Goal: Task Accomplishment & Management: Manage account settings

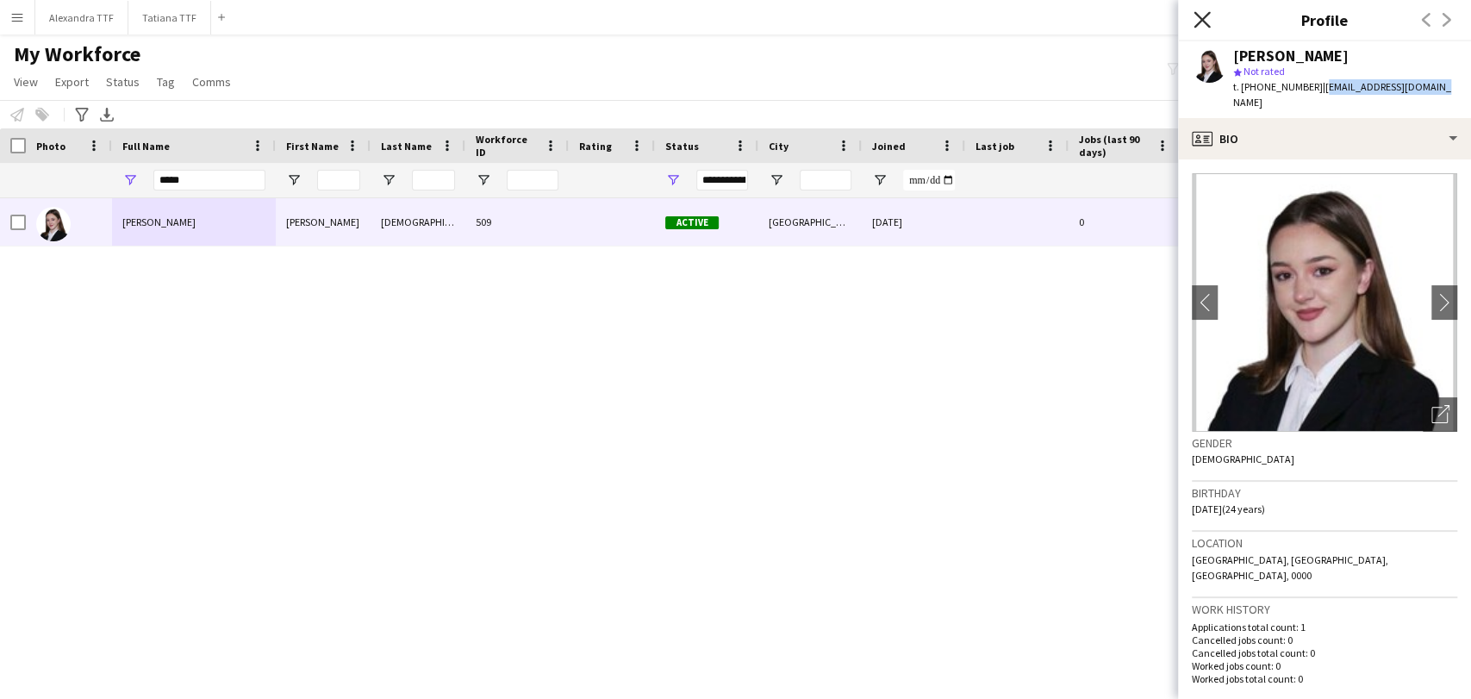
click at [1206, 27] on icon "Close pop-in" at bounding box center [1202, 19] width 16 height 16
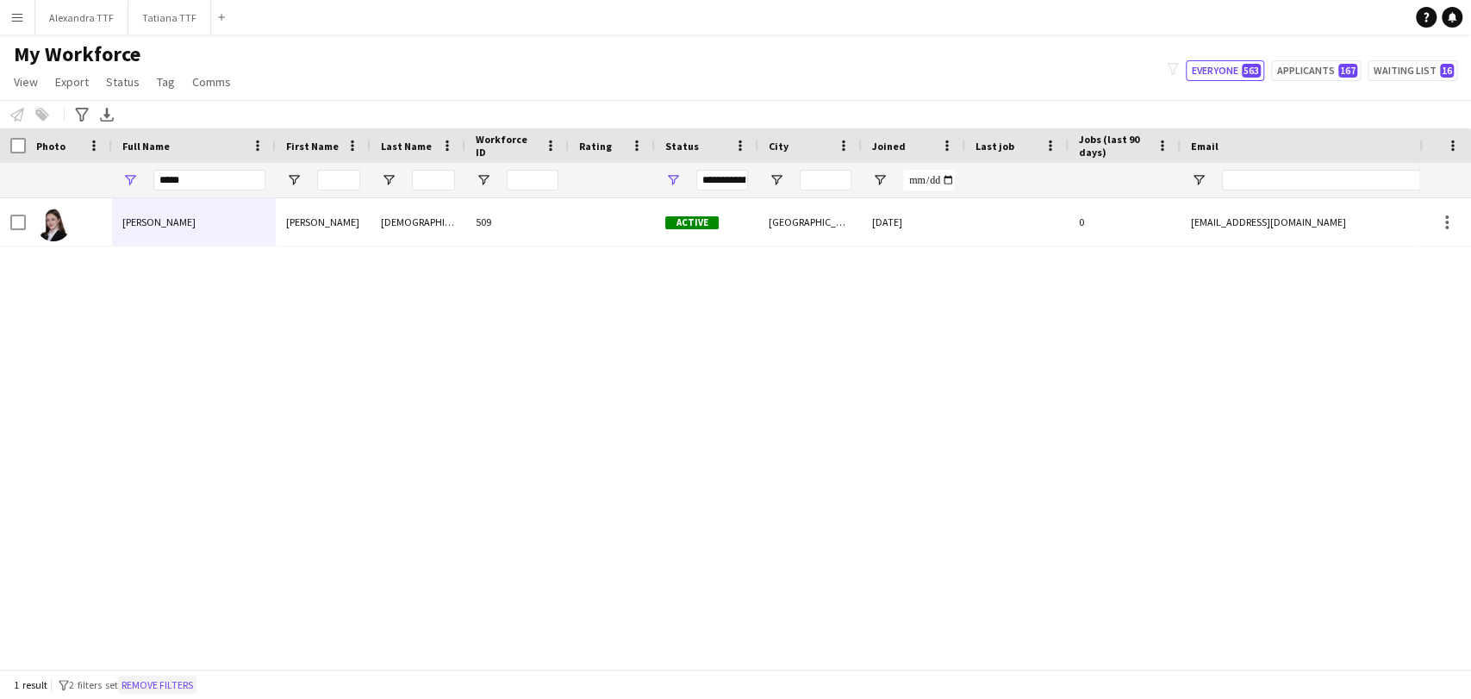
click at [178, 677] on button "Remove filters" at bounding box center [157, 685] width 78 height 19
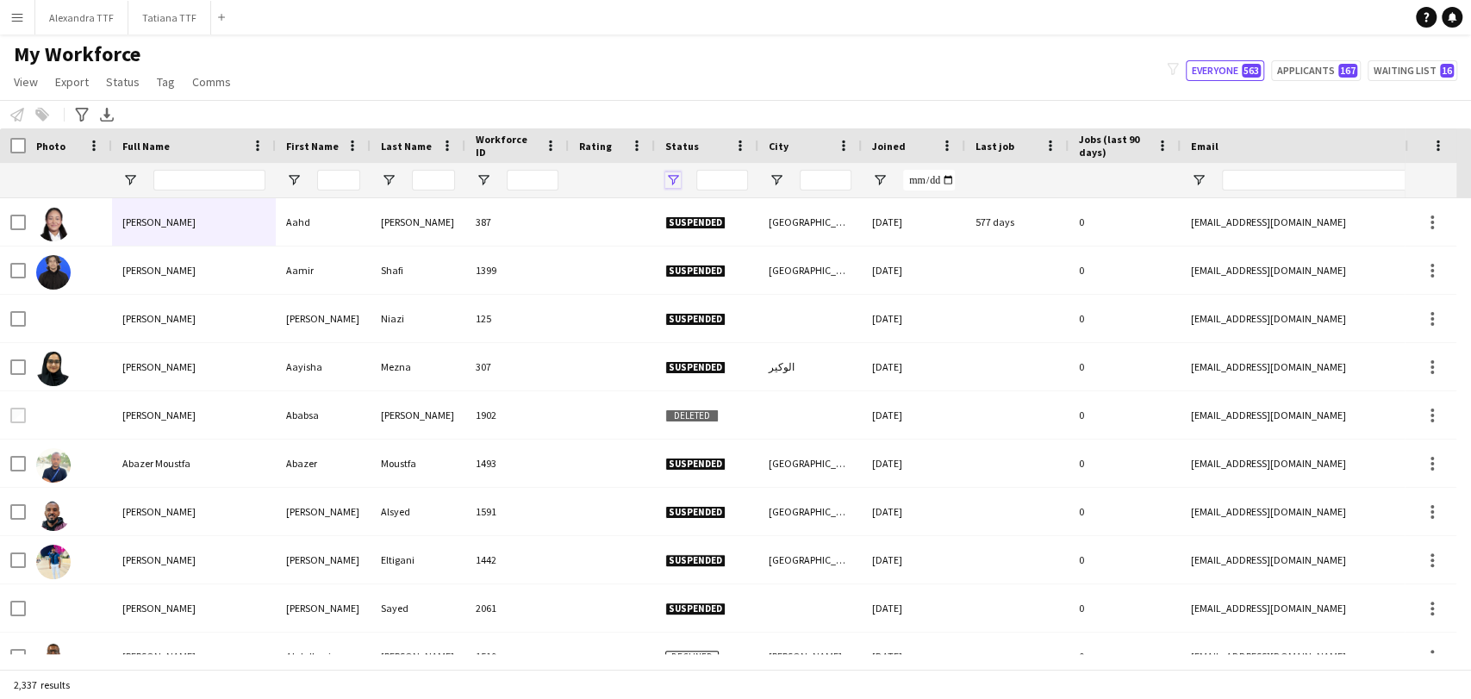
click at [678, 176] on span "Open Filter Menu" at bounding box center [673, 180] width 16 height 16
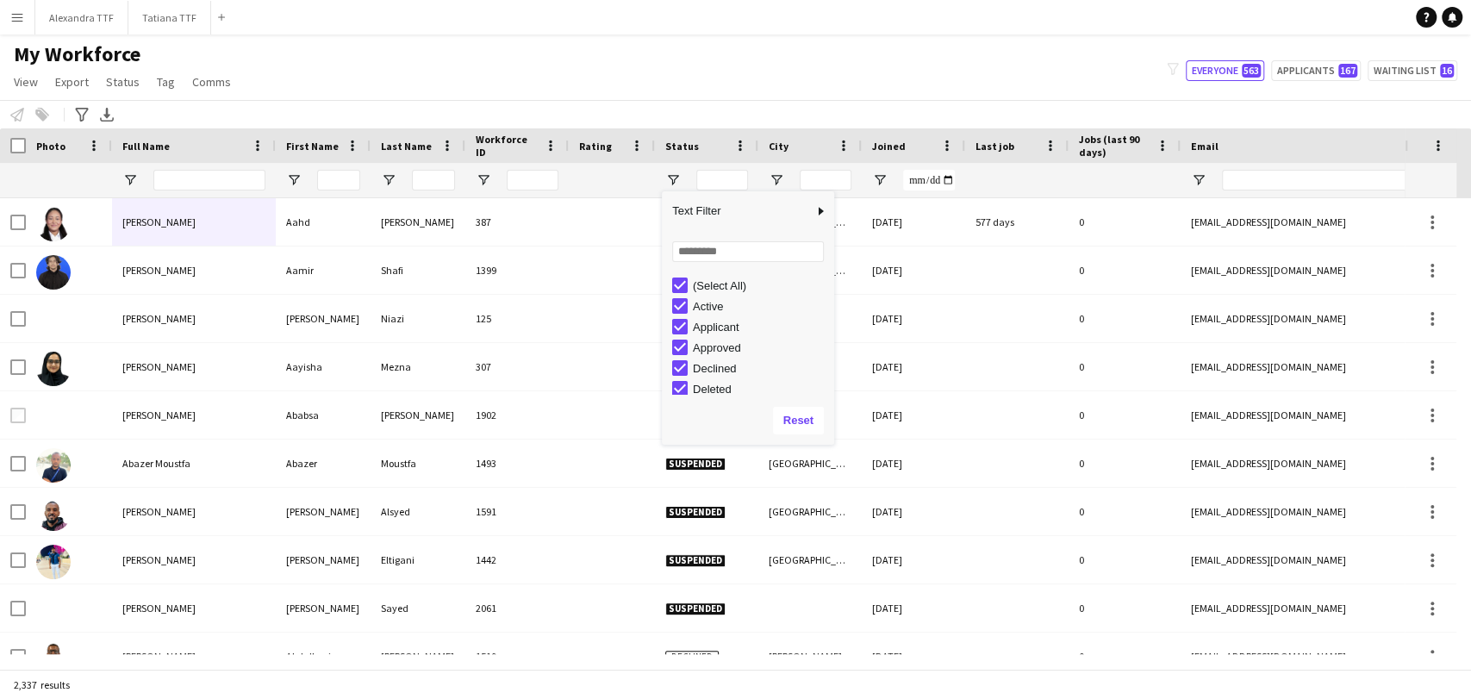
click at [708, 272] on div "(Select All) Active Applicant Approved Declined Deleted" at bounding box center [748, 334] width 172 height 124
click at [703, 288] on div "(Select All)" at bounding box center [761, 285] width 136 height 13
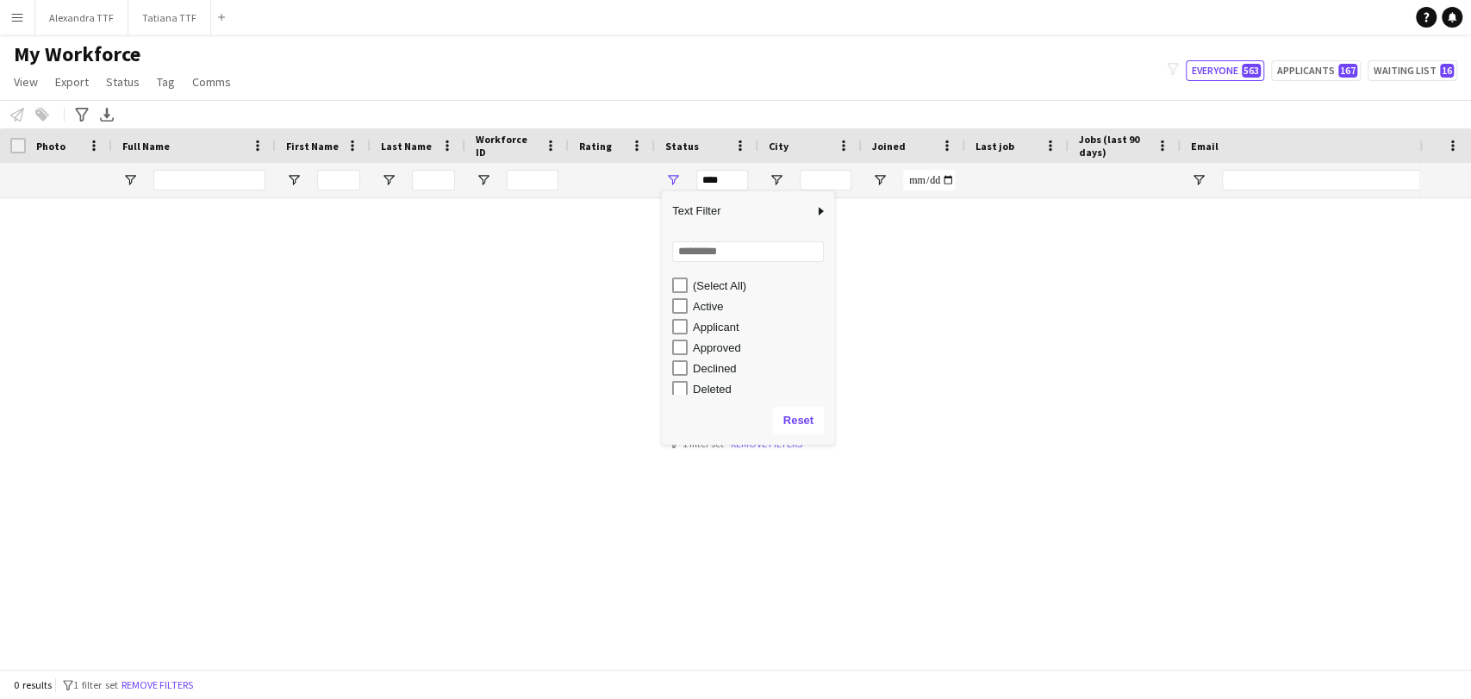
click at [707, 311] on div "Active" at bounding box center [761, 306] width 136 height 13
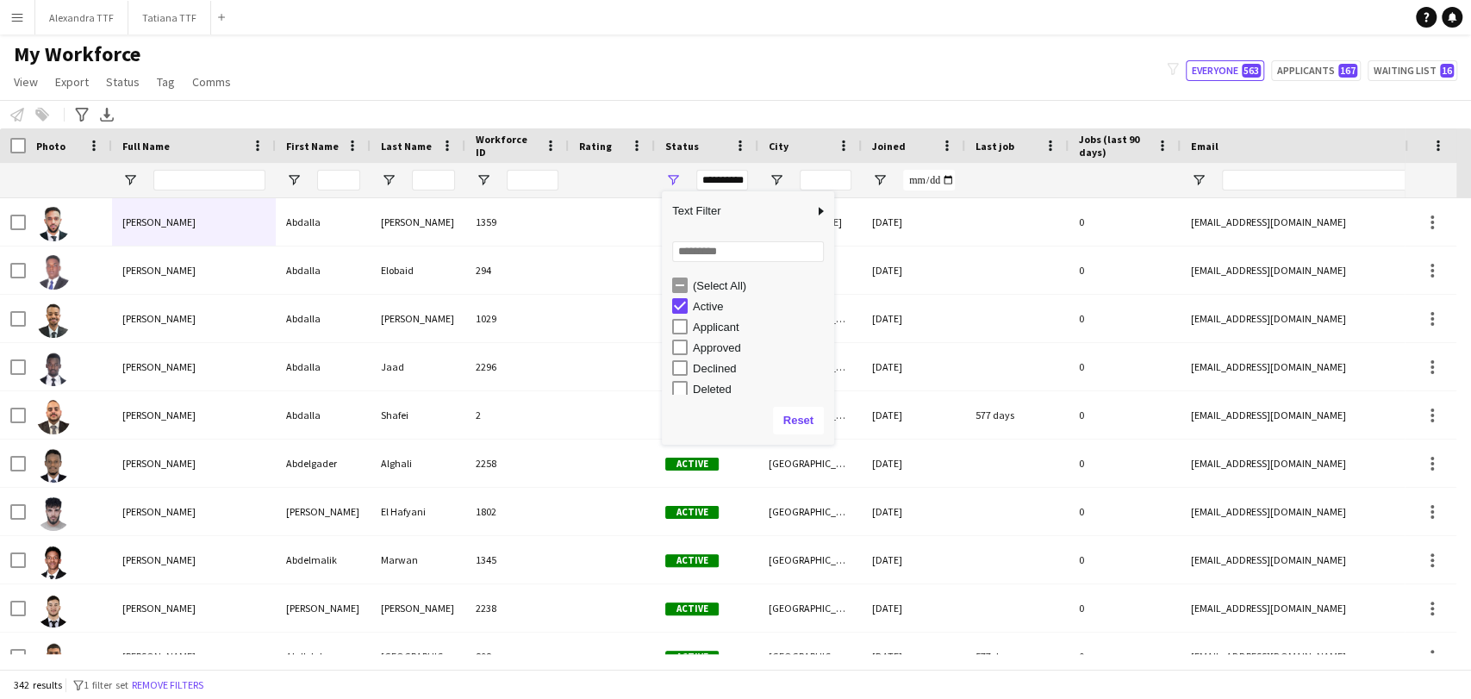
click at [706, 329] on div "Applicant" at bounding box center [761, 327] width 136 height 13
click at [719, 306] on div "In progress" at bounding box center [761, 301] width 136 height 13
type input "**********"
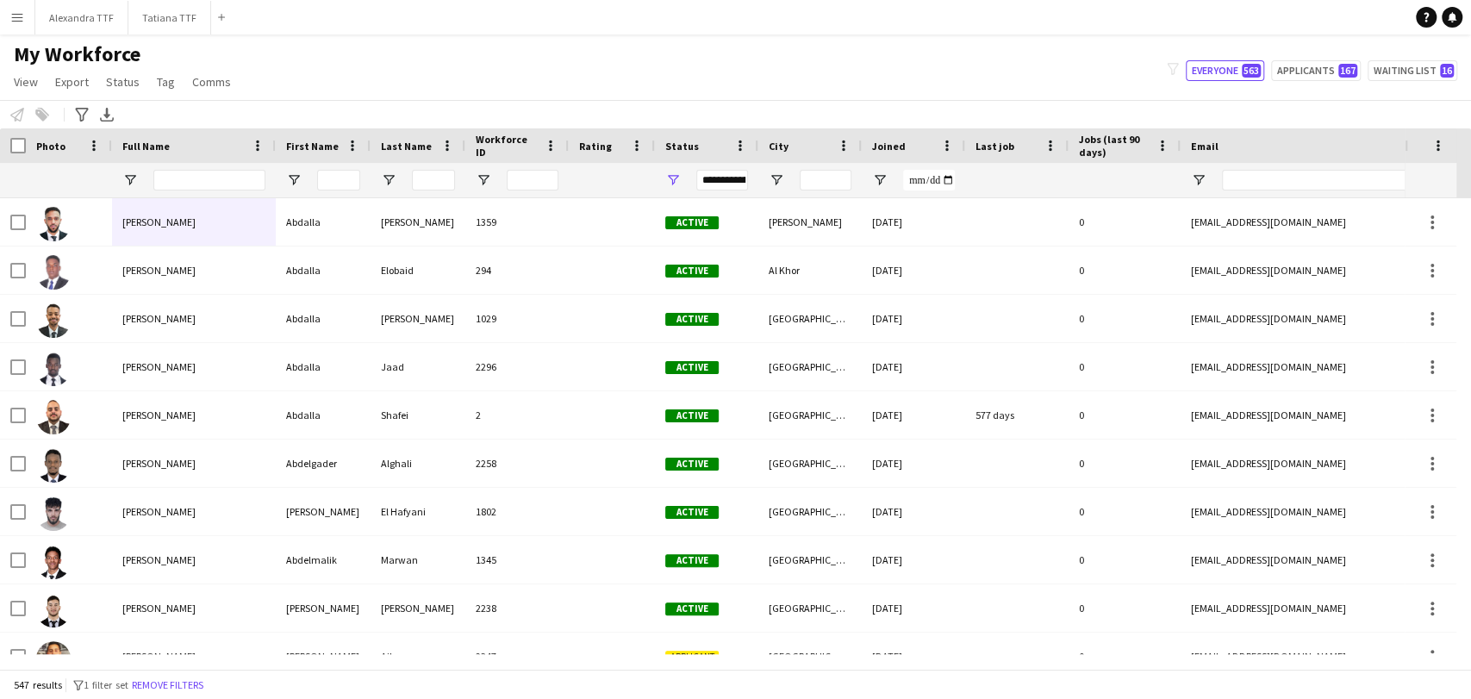
click at [593, 16] on div "Menu Boards Boards Boards All jobs Status Workforce Workforce My Workforce Recr…" at bounding box center [735, 349] width 1471 height 699
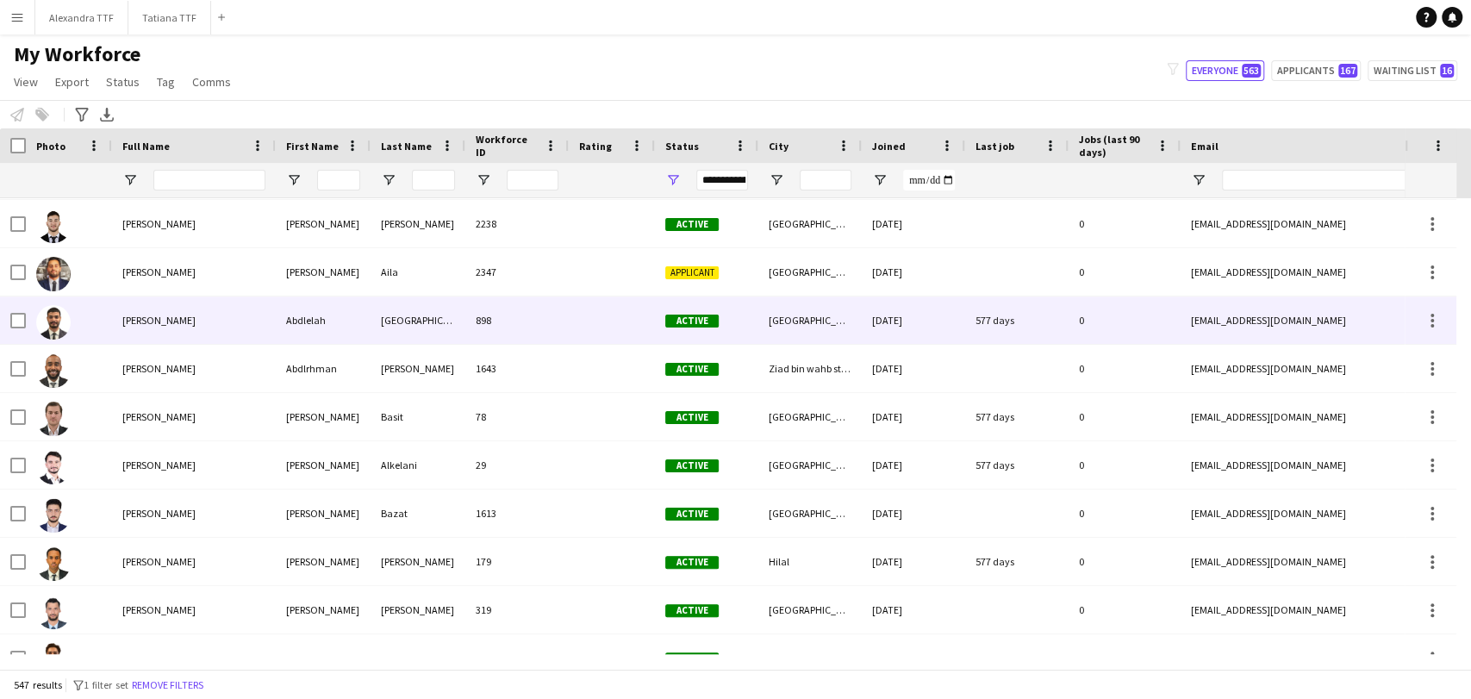
scroll to position [383, 0]
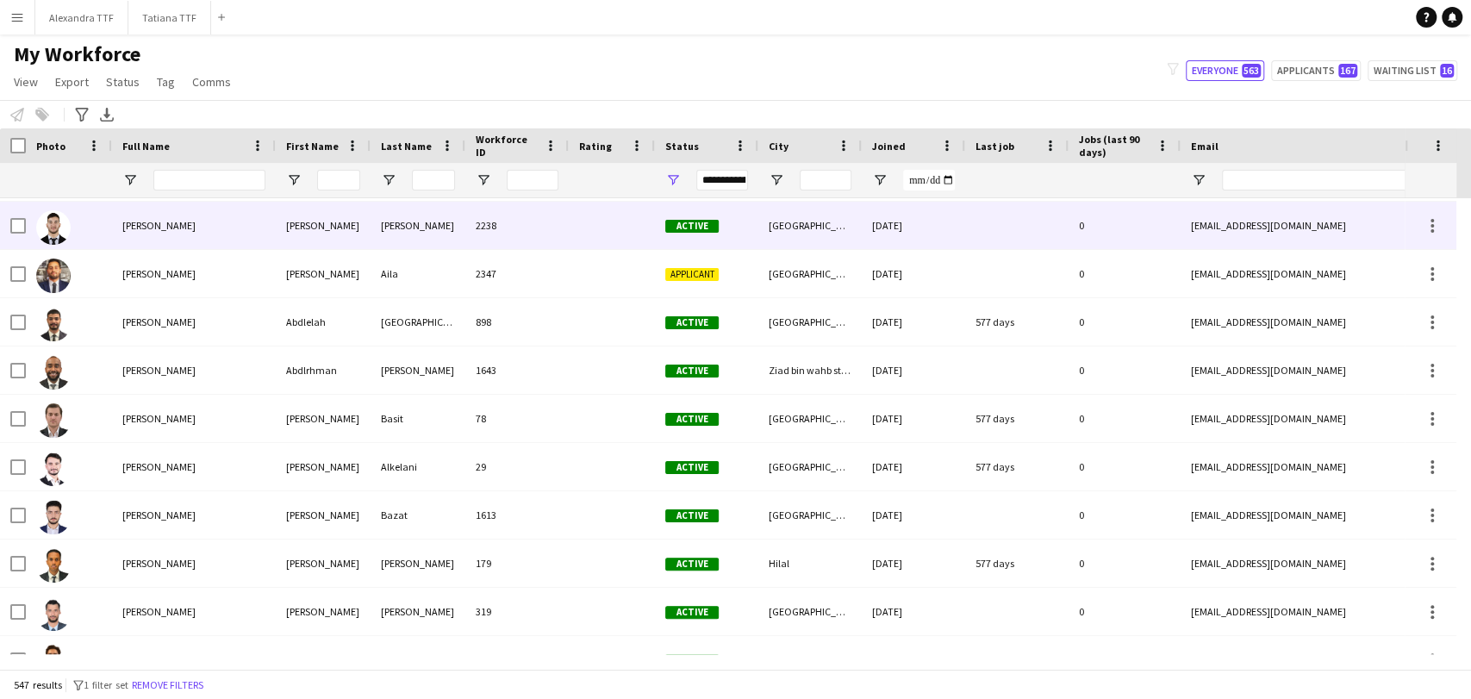
click at [138, 248] on div "[PERSON_NAME]" at bounding box center [194, 225] width 164 height 47
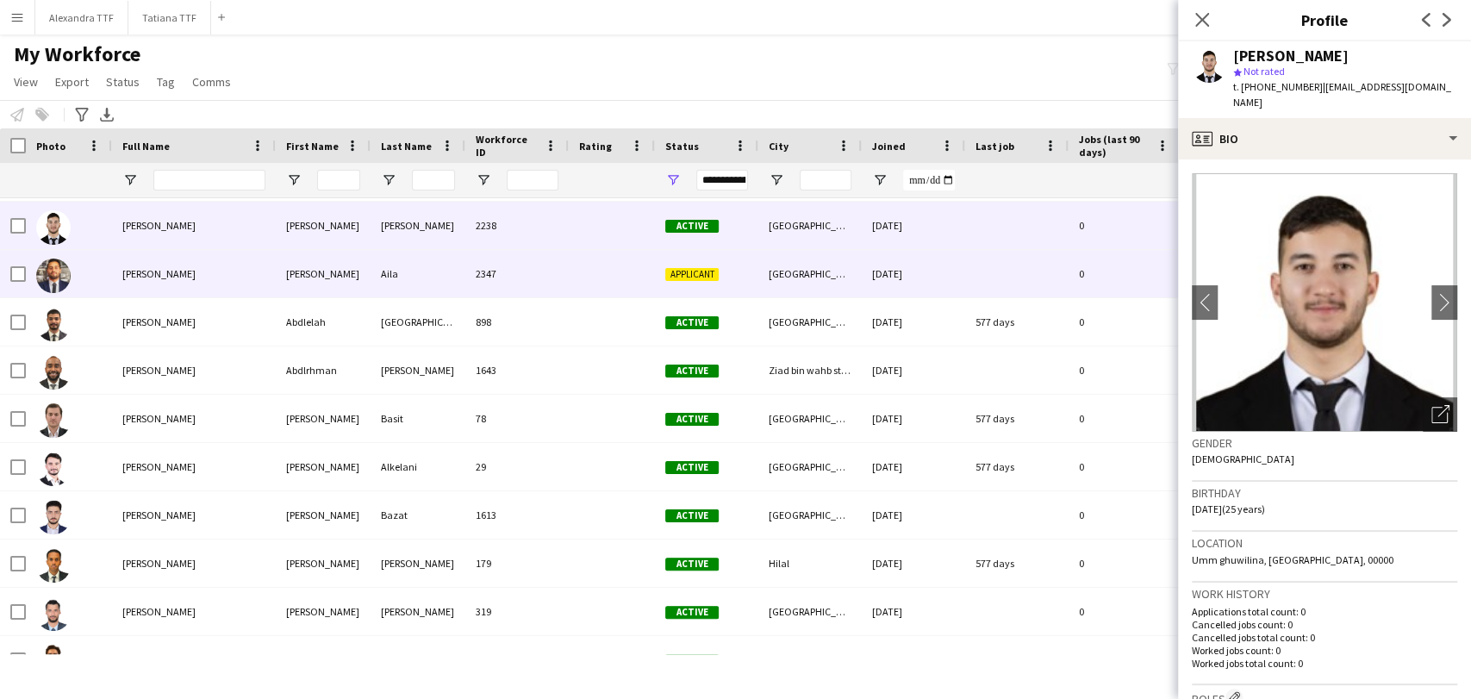
click at [140, 274] on span "[PERSON_NAME]" at bounding box center [158, 273] width 73 height 13
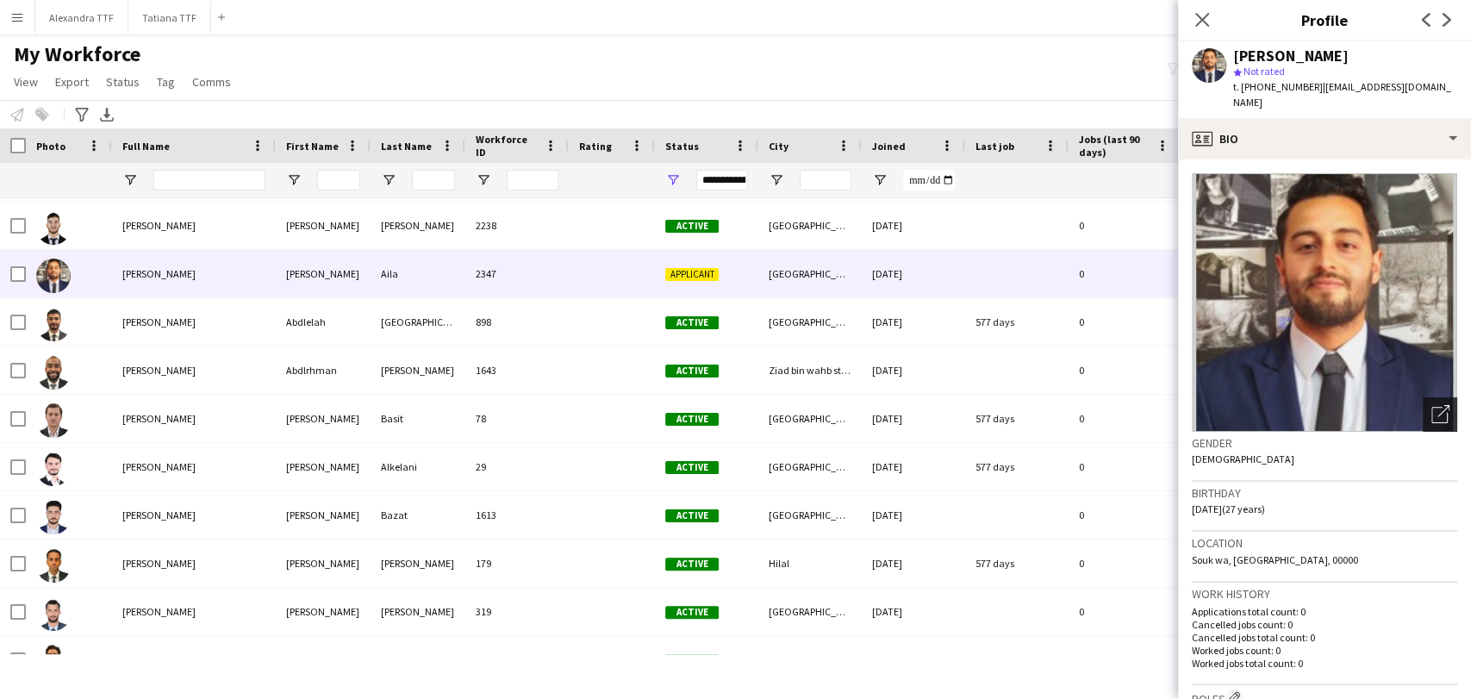
click at [1423, 397] on div "Open photos pop-in" at bounding box center [1440, 414] width 34 height 34
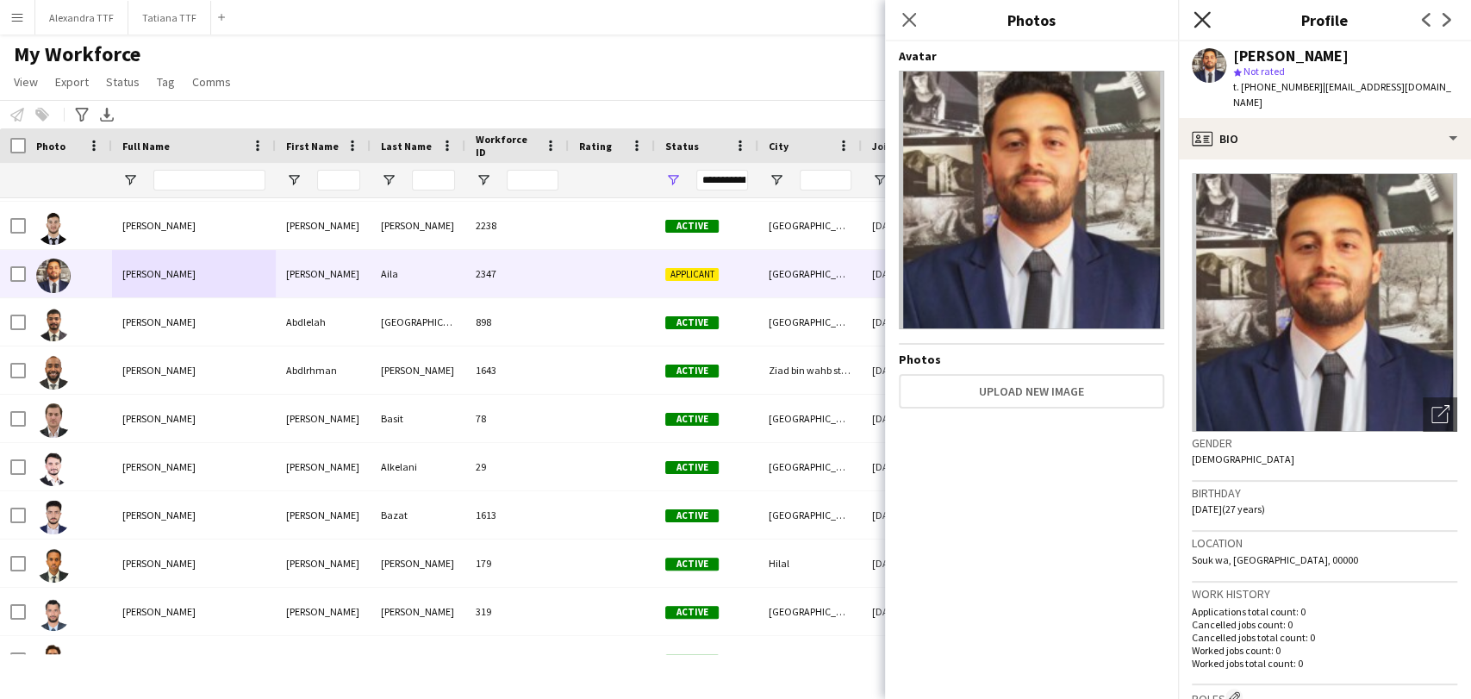
click at [1204, 12] on icon "Close pop-in" at bounding box center [1202, 19] width 16 height 16
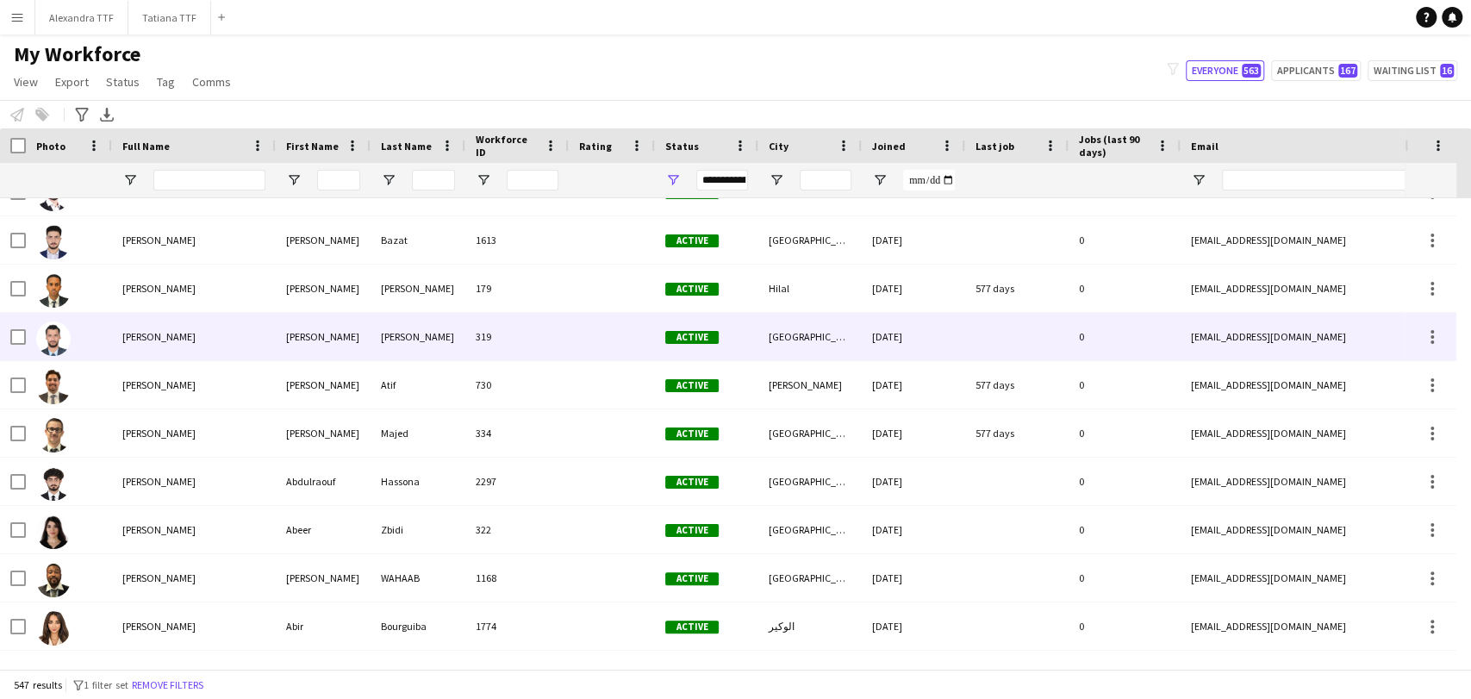
scroll to position [958, 0]
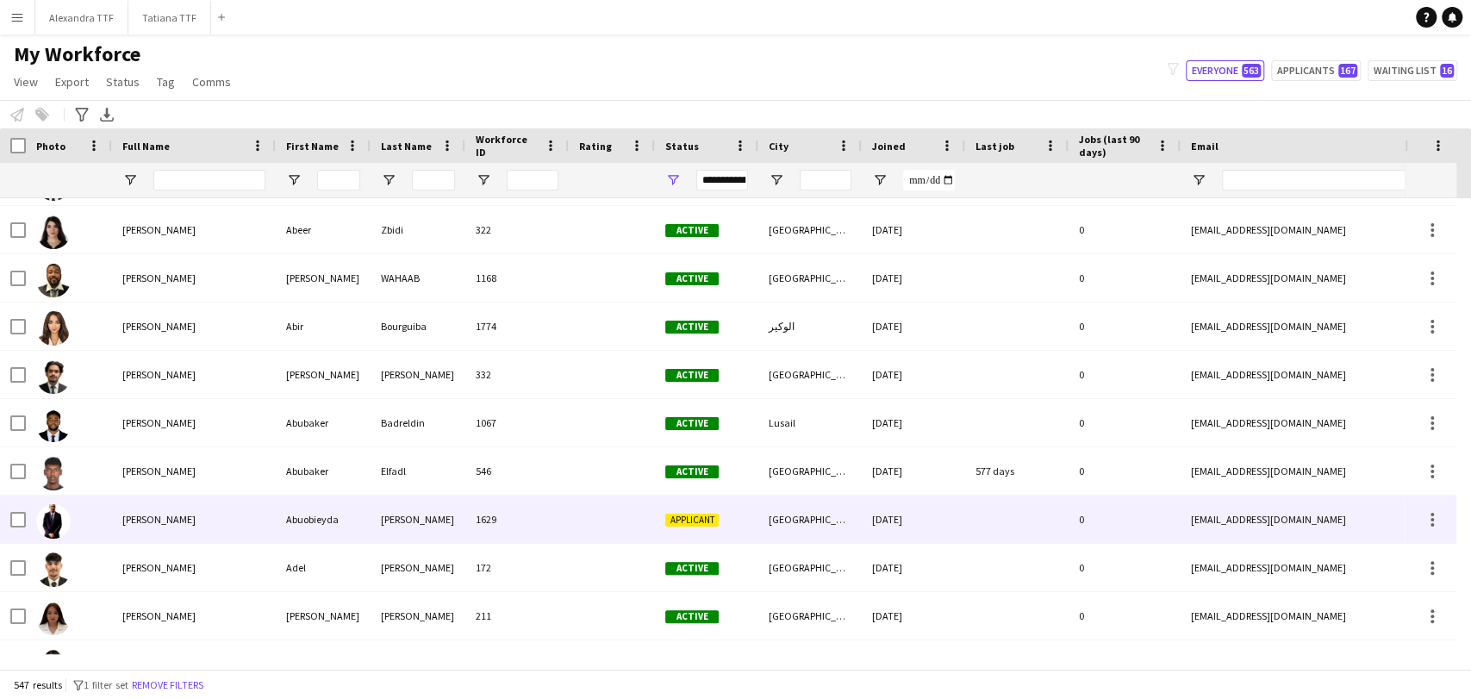
click at [139, 530] on div "[PERSON_NAME]" at bounding box center [194, 519] width 164 height 47
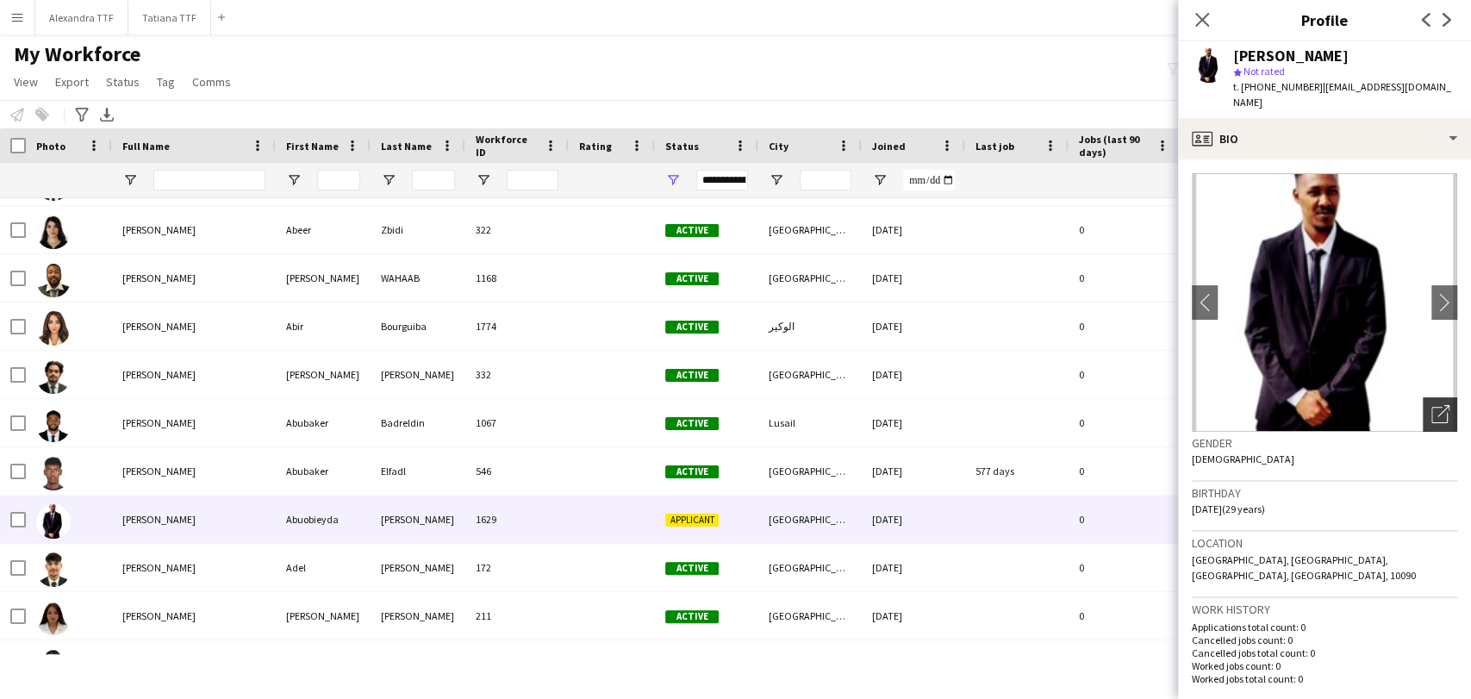
click at [1432, 409] on icon "Open photos pop-in" at bounding box center [1441, 414] width 18 height 18
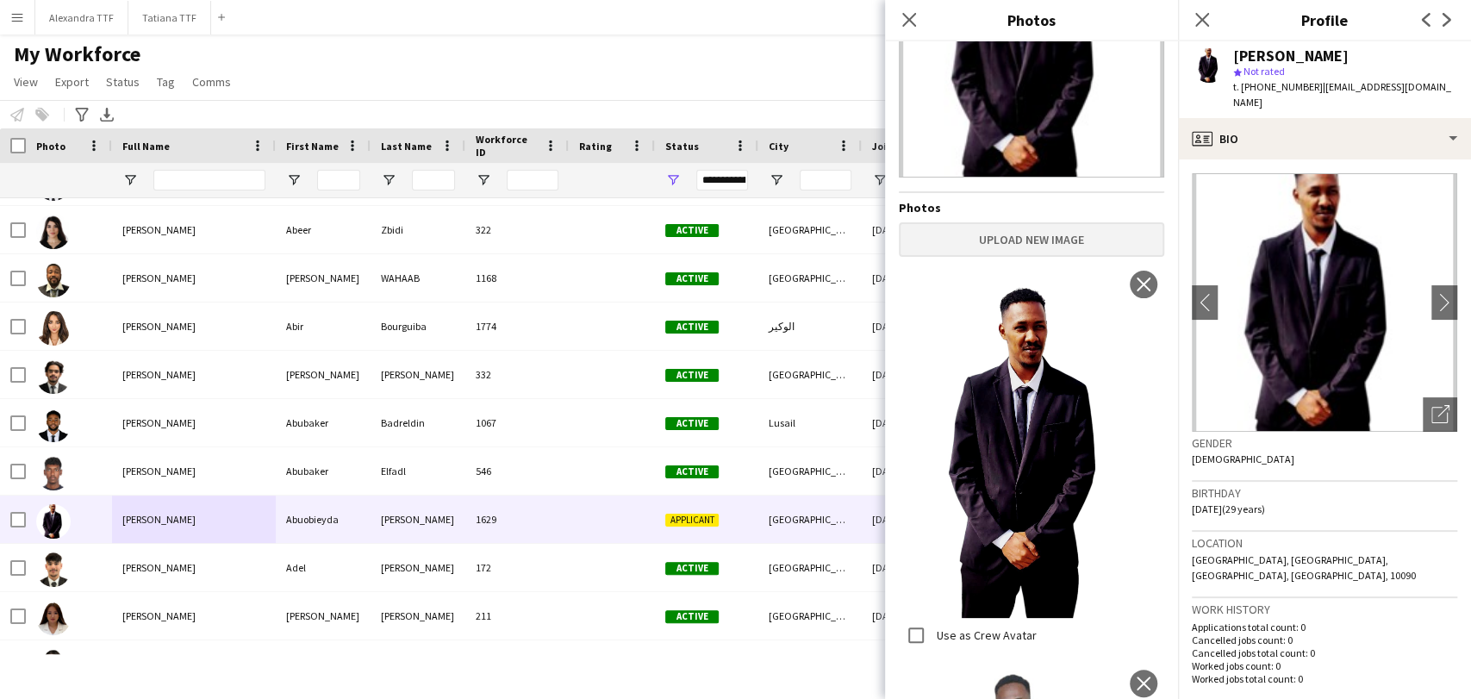
scroll to position [862, 0]
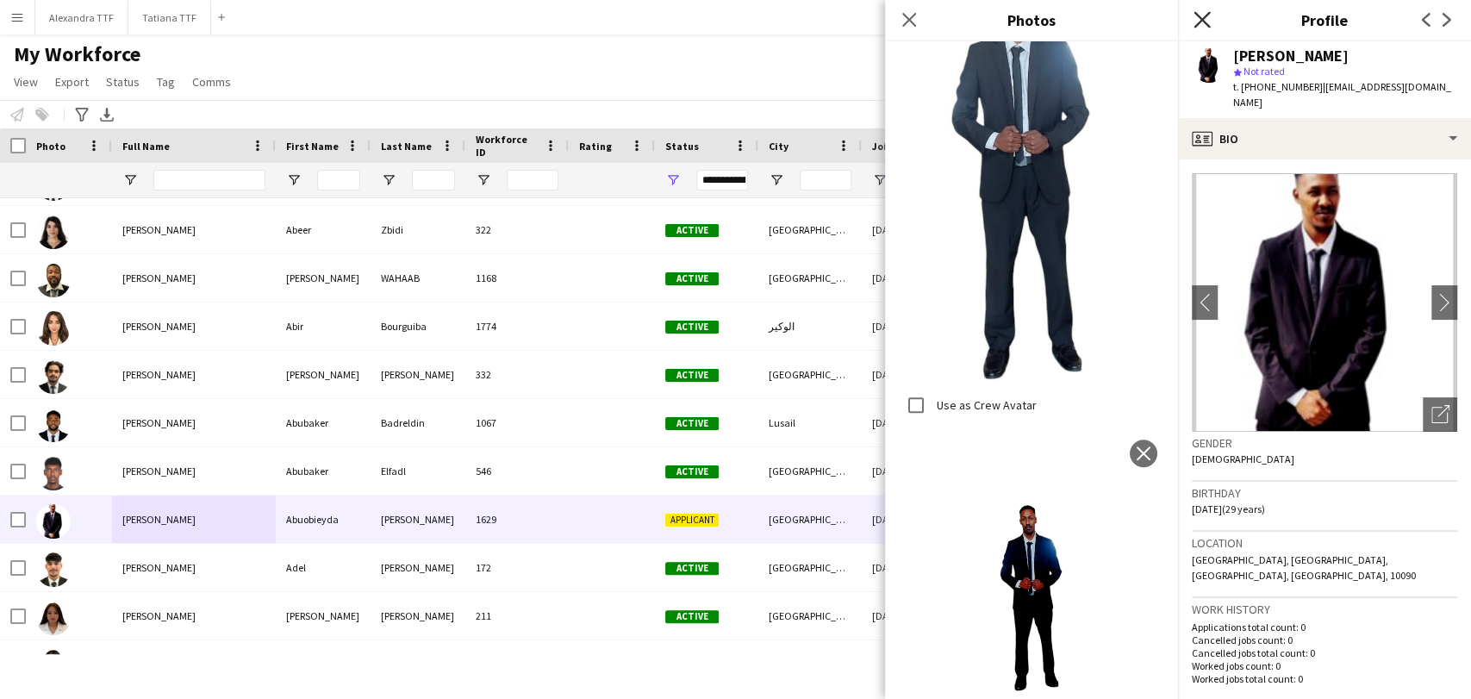
click at [1198, 28] on icon "Close pop-in" at bounding box center [1202, 19] width 16 height 16
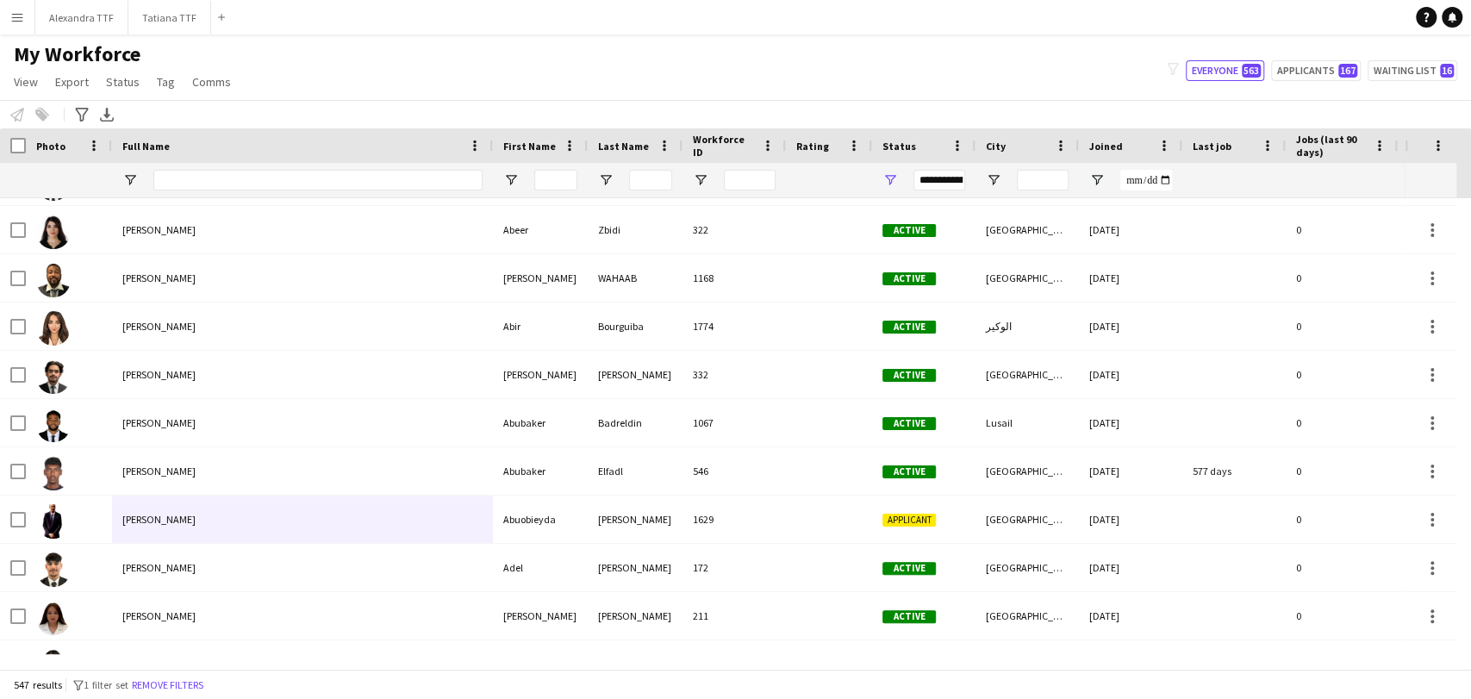
drag, startPoint x: 275, startPoint y: 143, endPoint x: 492, endPoint y: 154, distance: 217.5
click at [492, 154] on div at bounding box center [492, 145] width 7 height 34
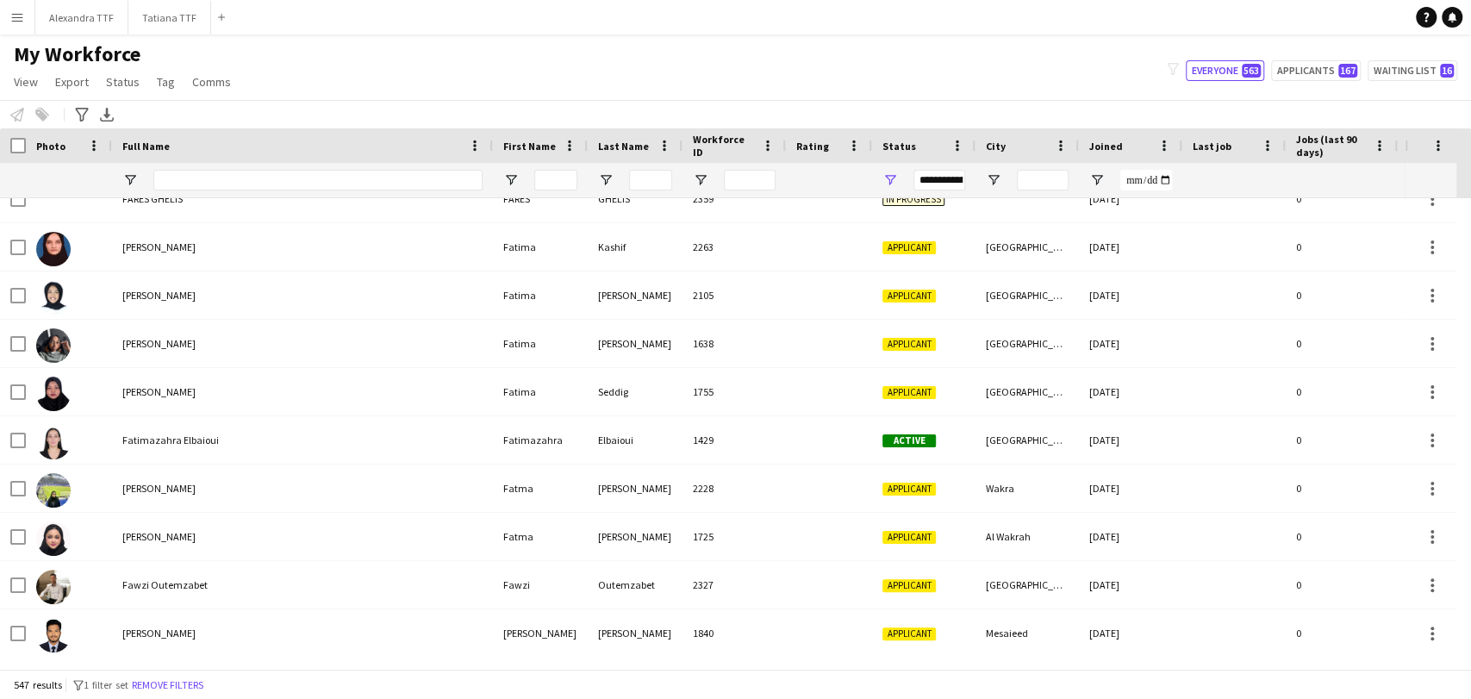
scroll to position [0, 0]
